Goal: Information Seeking & Learning: Learn about a topic

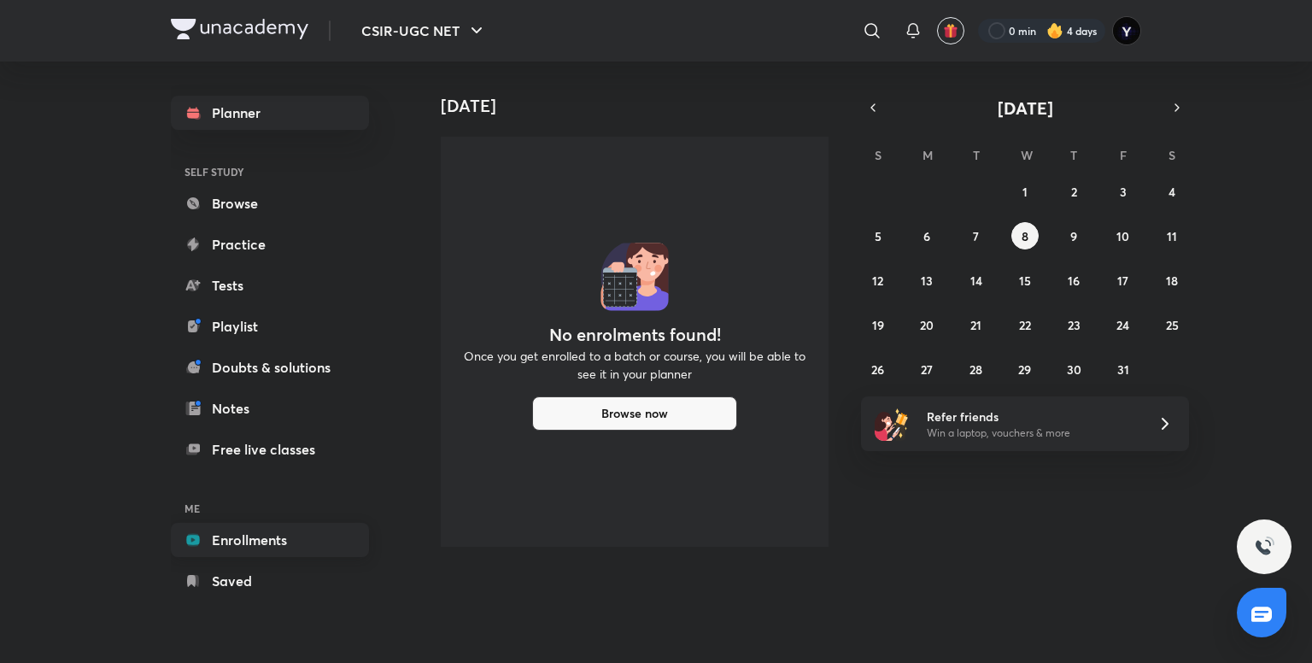
click at [284, 533] on link "Enrollments" at bounding box center [270, 540] width 198 height 34
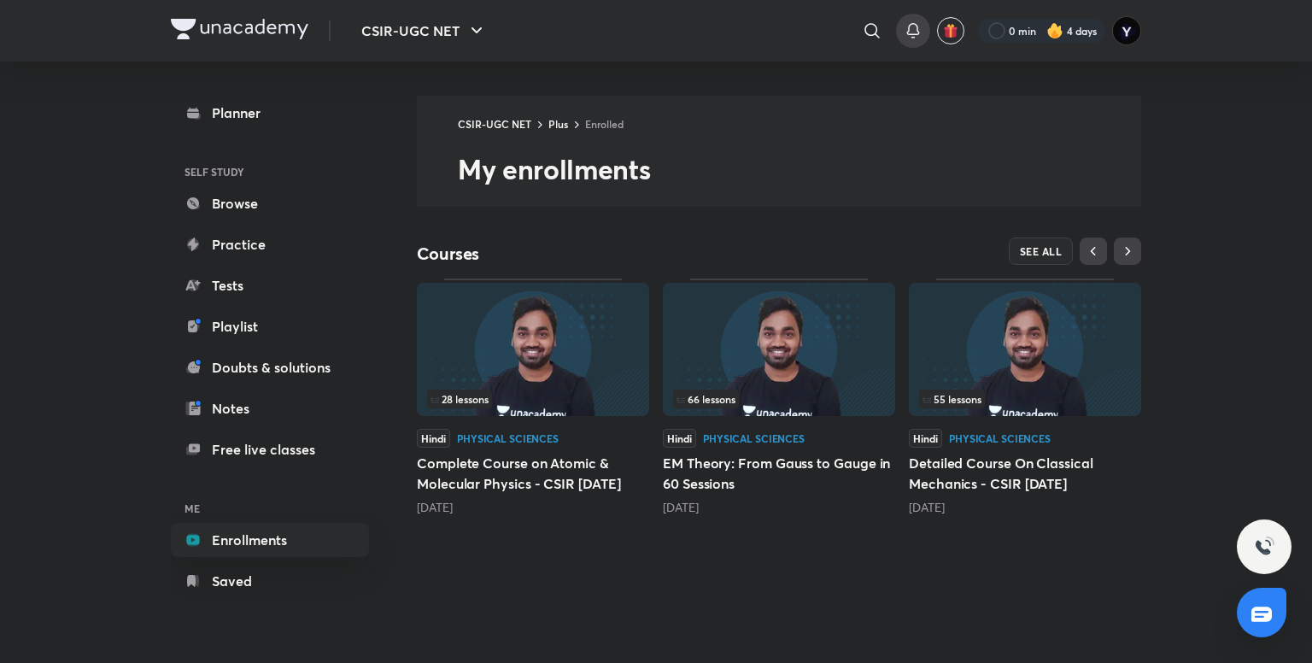
click at [912, 25] on icon at bounding box center [913, 31] width 21 height 21
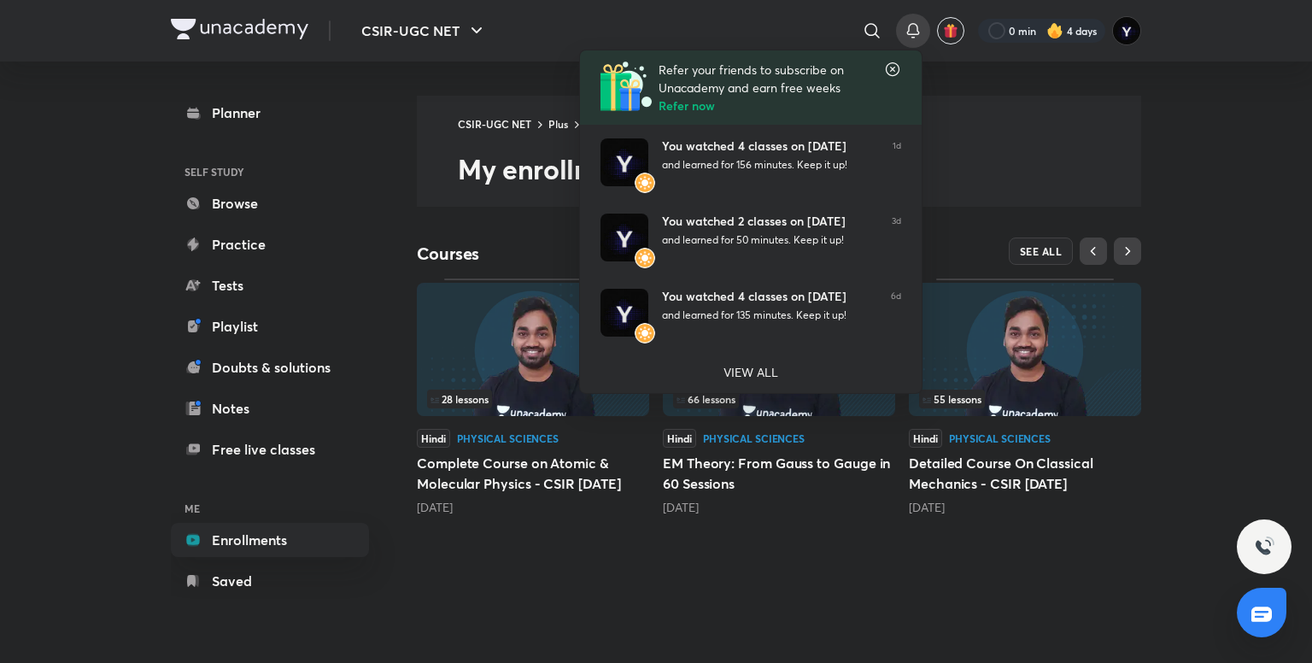
click at [1169, 83] on div at bounding box center [656, 331] width 1312 height 663
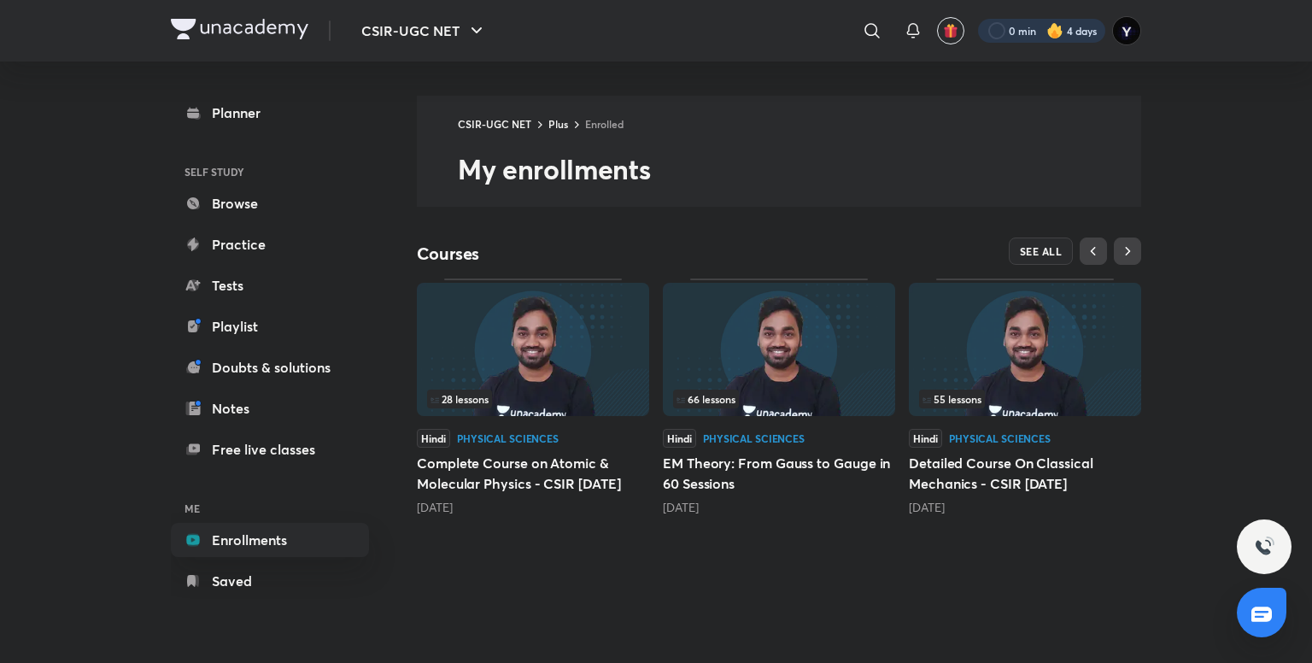
click at [1074, 32] on div at bounding box center [1041, 31] width 127 height 24
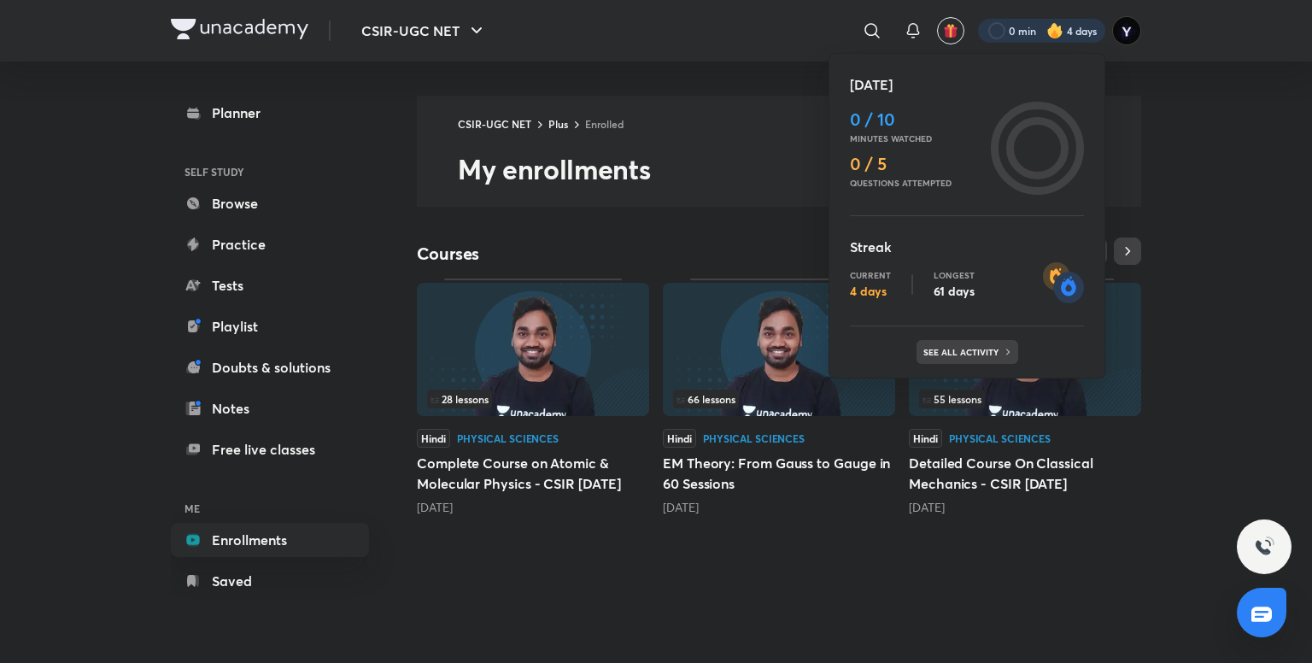
click at [992, 348] on p "See all activity" at bounding box center [962, 352] width 79 height 10
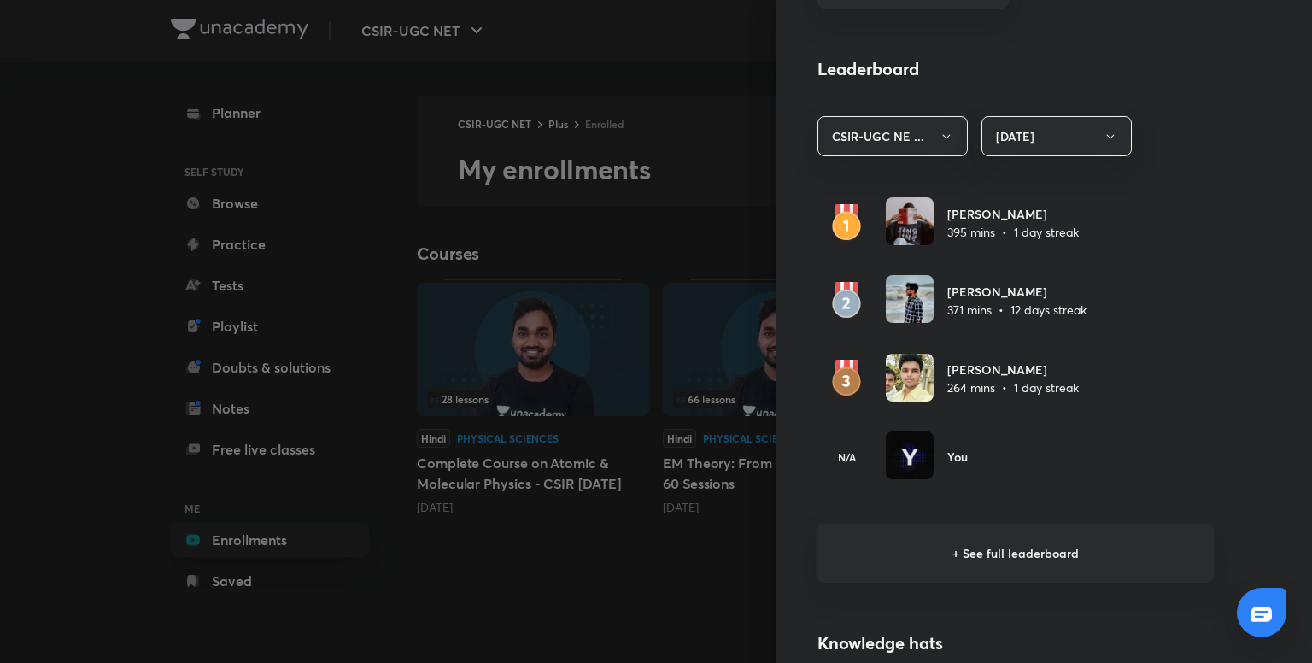
scroll to position [925, 0]
click at [995, 131] on button "Today" at bounding box center [1056, 137] width 150 height 40
click at [1006, 216] on span "Last 7 days" at bounding box center [1044, 220] width 128 height 18
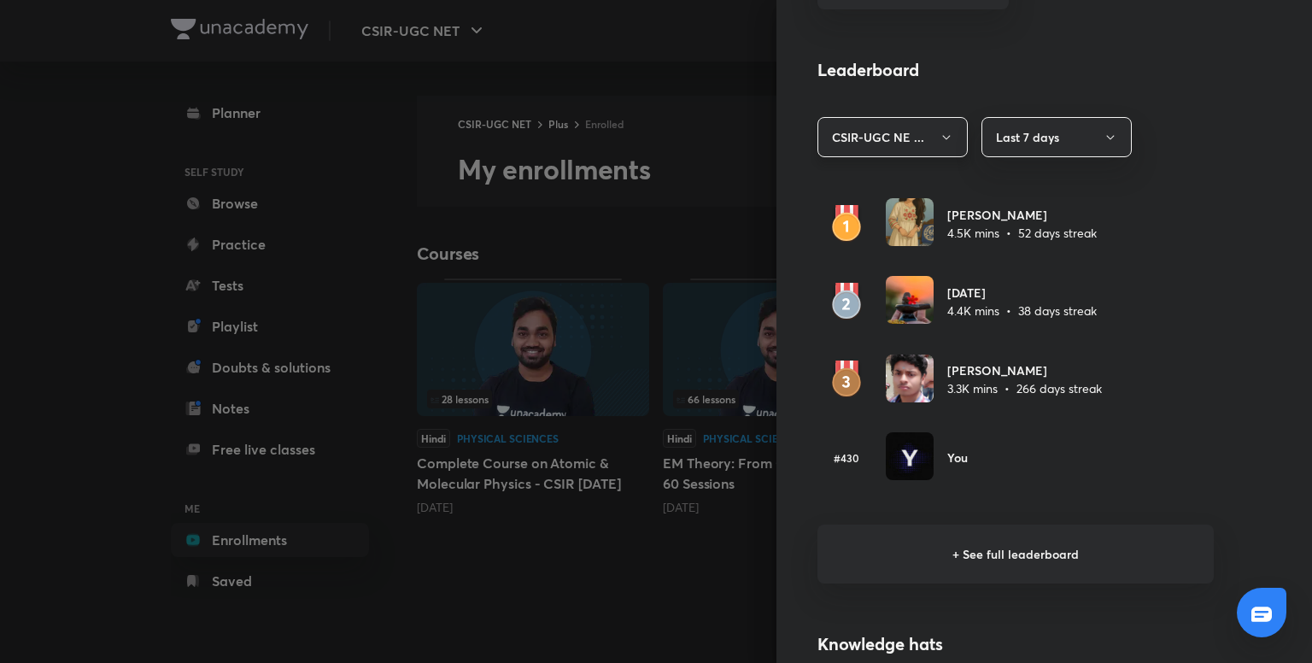
click at [940, 138] on icon "button" at bounding box center [947, 138] width 14 height 14
click at [926, 138] on div at bounding box center [656, 331] width 1312 height 663
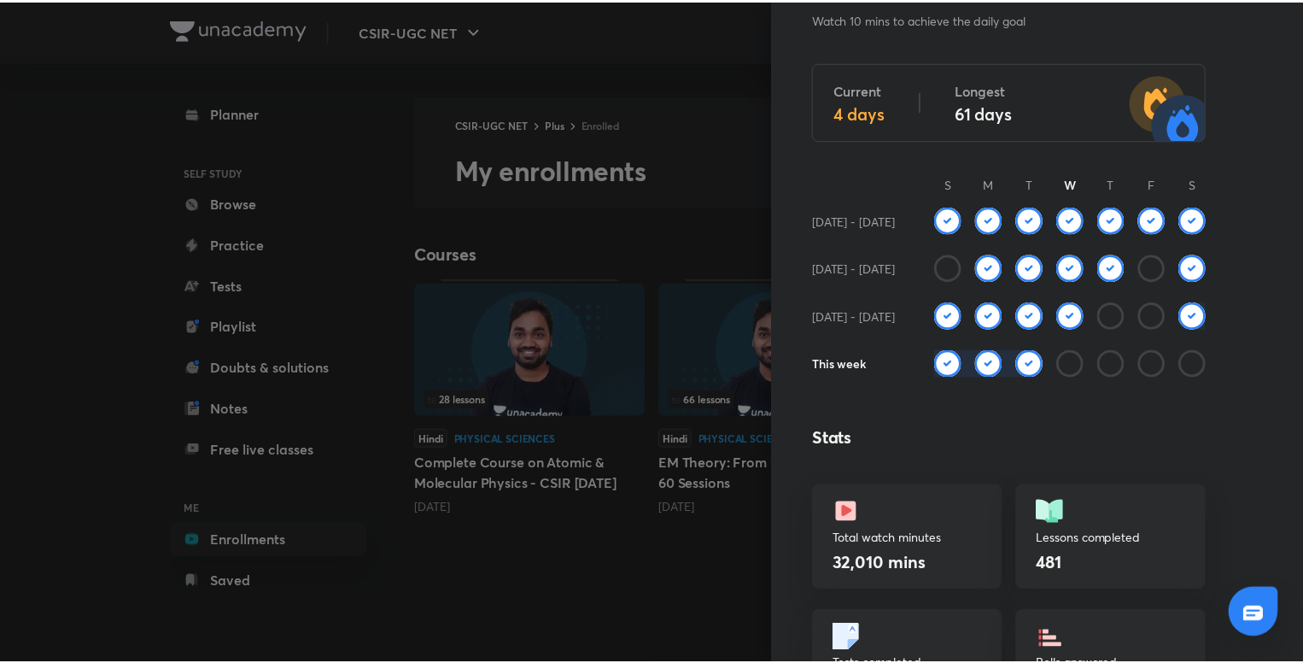
scroll to position [0, 0]
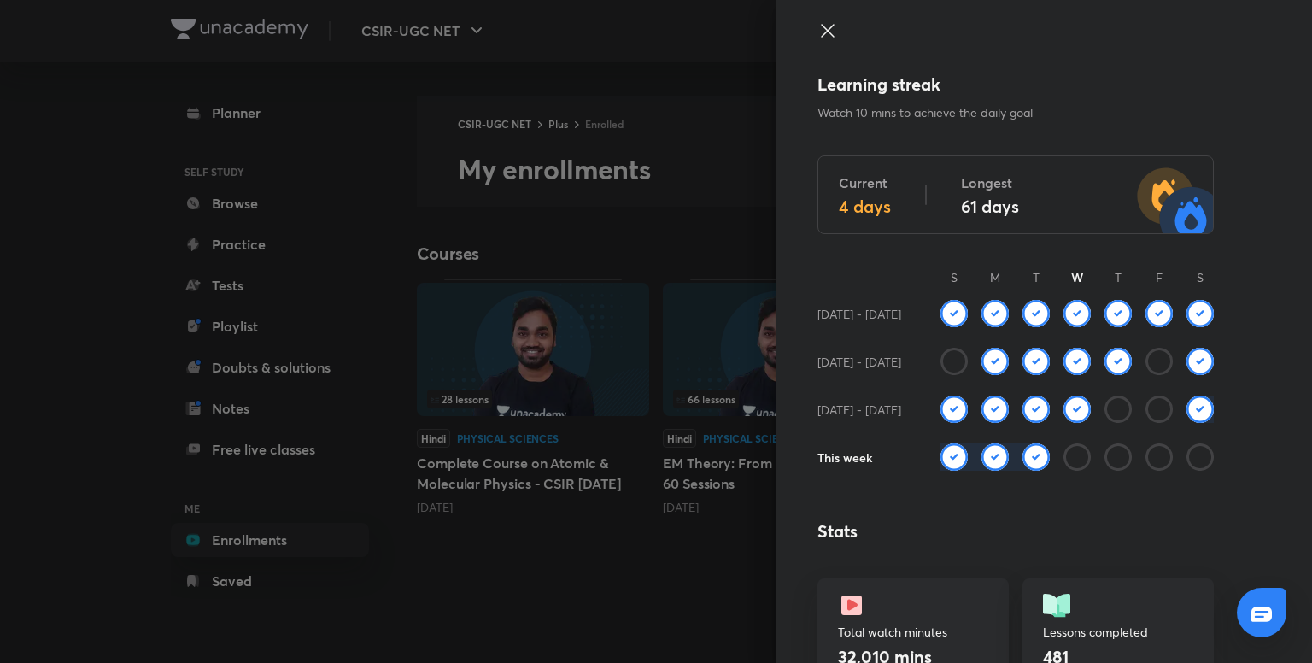
click at [817, 38] on icon at bounding box center [827, 31] width 21 height 21
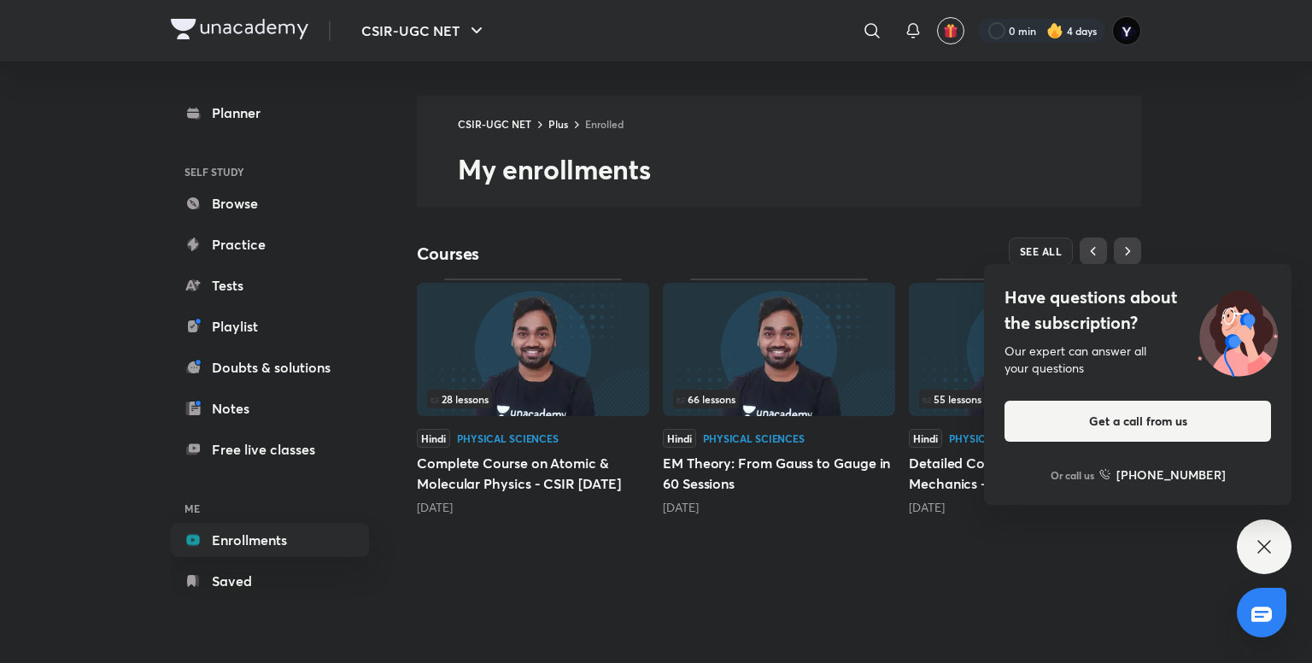
click at [1271, 552] on icon at bounding box center [1264, 546] width 21 height 21
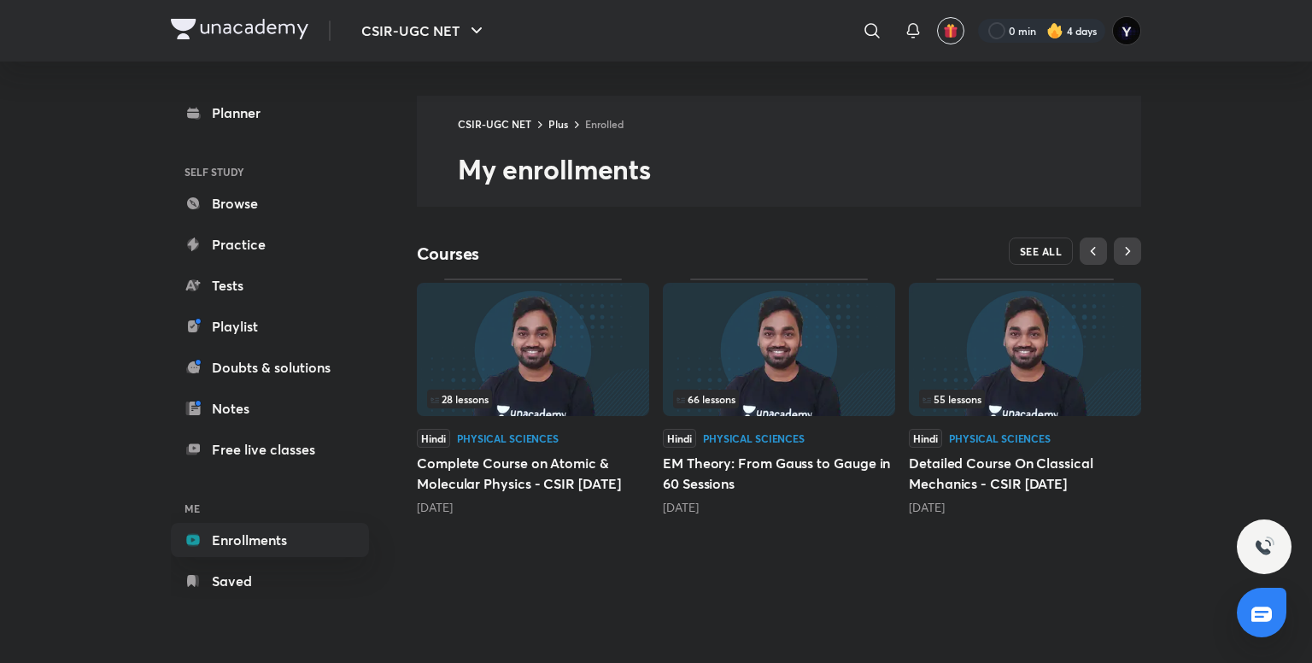
click at [1024, 249] on span "SEE ALL" at bounding box center [1041, 251] width 43 height 12
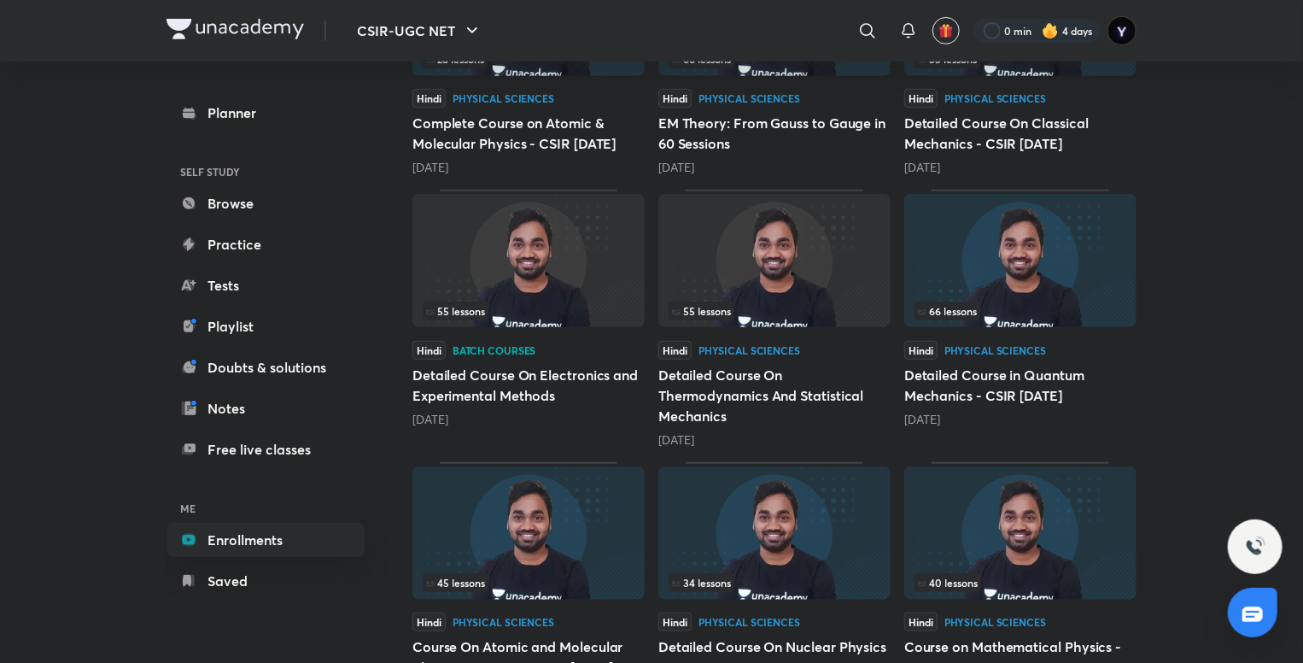
scroll to position [338, 0]
click at [457, 296] on img at bounding box center [529, 258] width 232 height 133
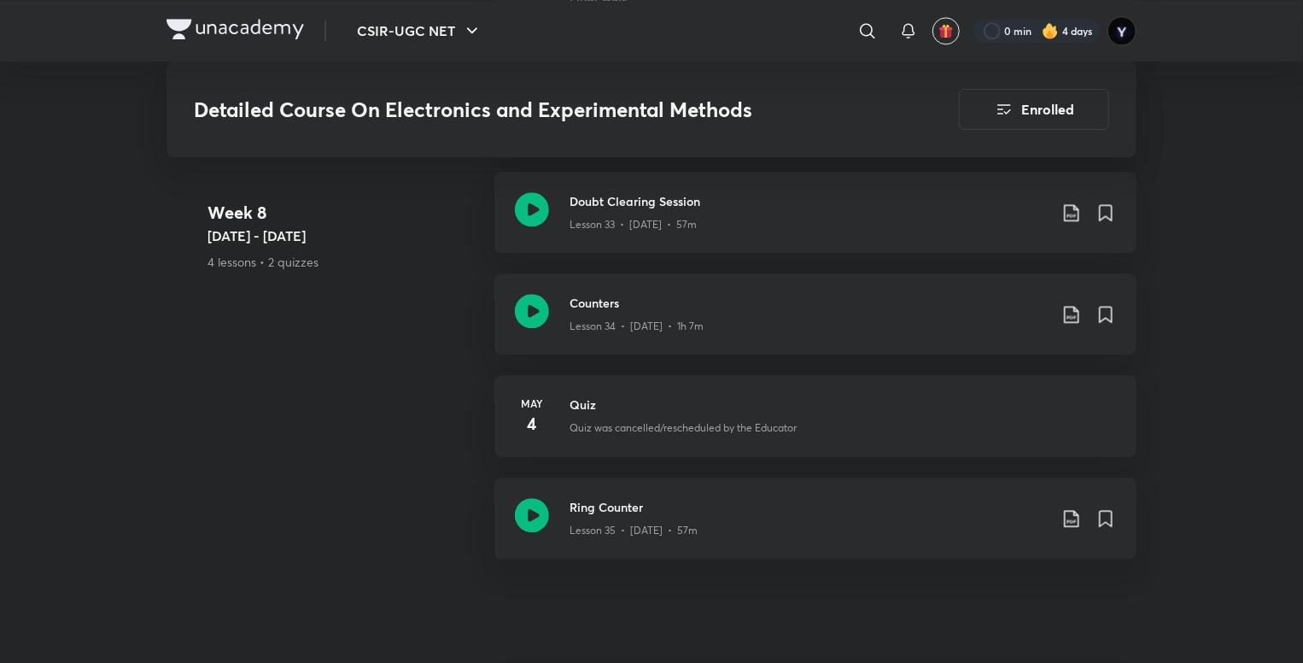
scroll to position [5284, 0]
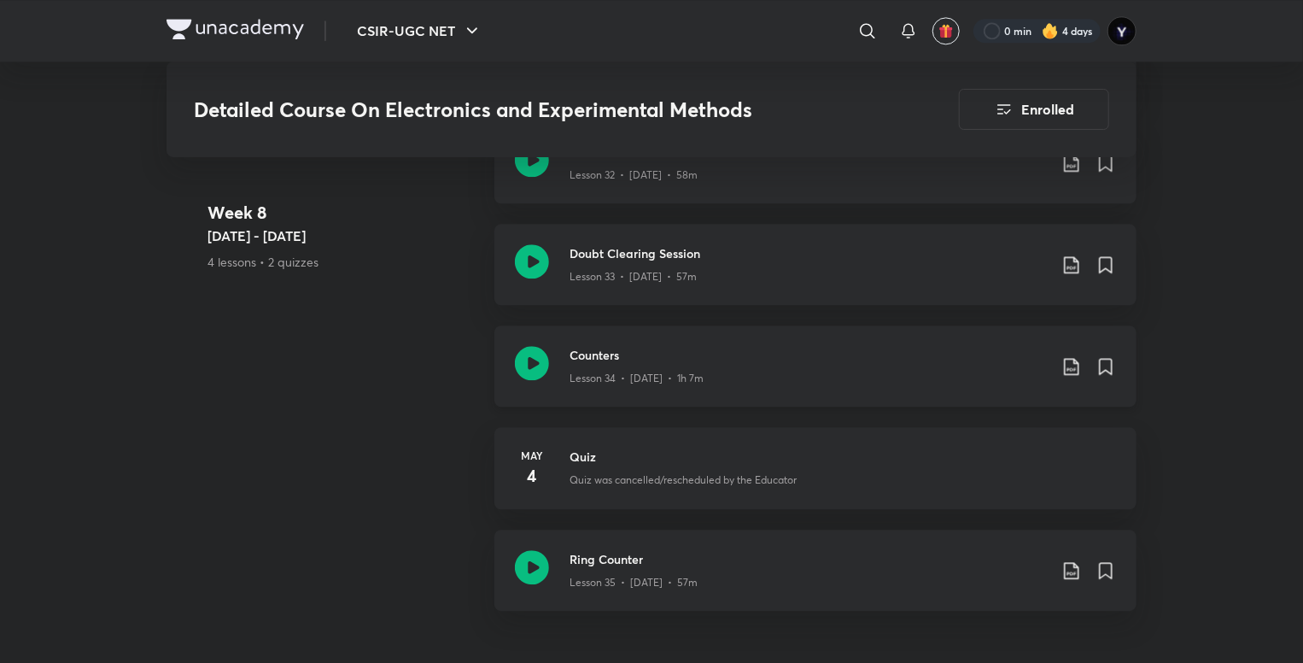
click at [731, 353] on h3 "Counters" at bounding box center [809, 355] width 478 height 18
click at [665, 561] on h3 "Ring Counter" at bounding box center [809, 559] width 478 height 18
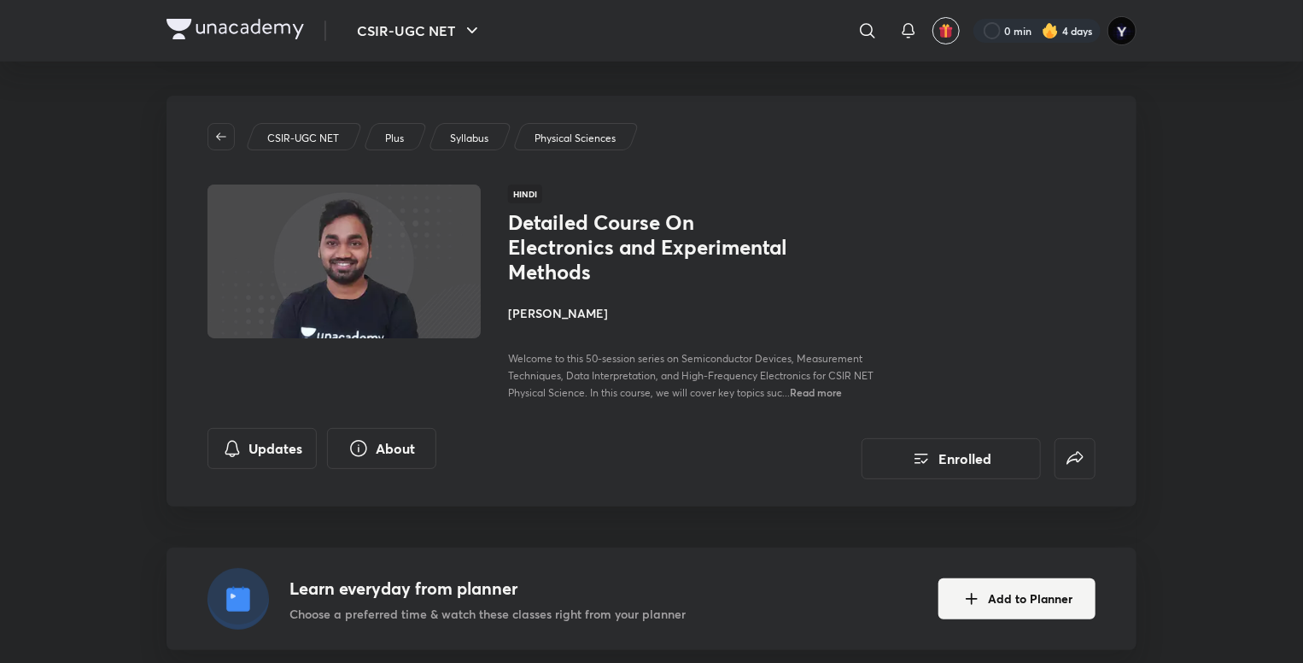
click at [226, 22] on img at bounding box center [236, 29] width 138 height 21
